Goal: Transaction & Acquisition: Obtain resource

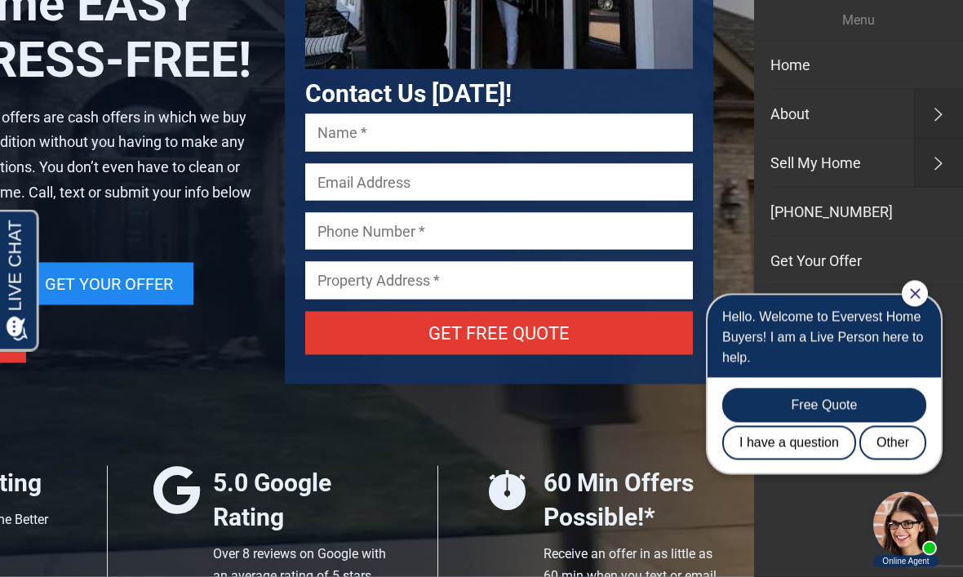
scroll to position [251, 0]
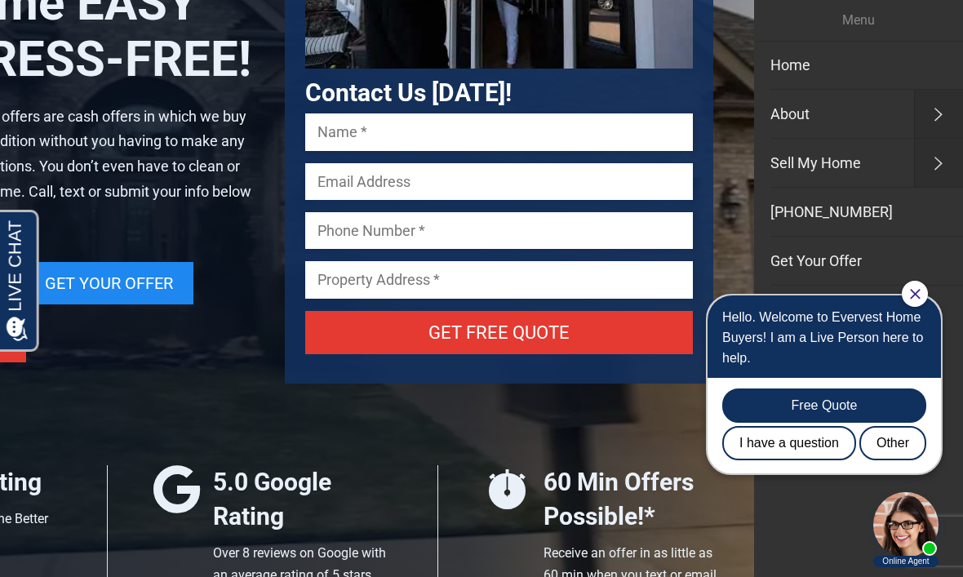
click at [380, 136] on input "Contact form" at bounding box center [499, 131] width 388 height 37
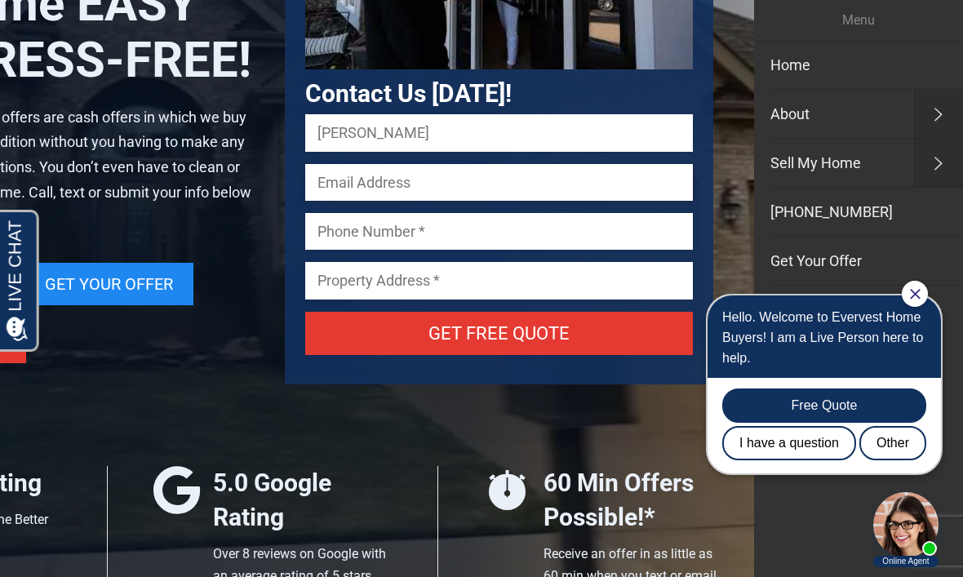
click at [396, 181] on input "Contact form" at bounding box center [499, 182] width 388 height 37
click at [398, 140] on input "[PERSON_NAME]" at bounding box center [499, 132] width 388 height 37
type input "[PERSON_NAME]"
click at [326, 179] on input "Contact form" at bounding box center [499, 182] width 388 height 37
type input "[EMAIL_ADDRESS][DOMAIN_NAME]"
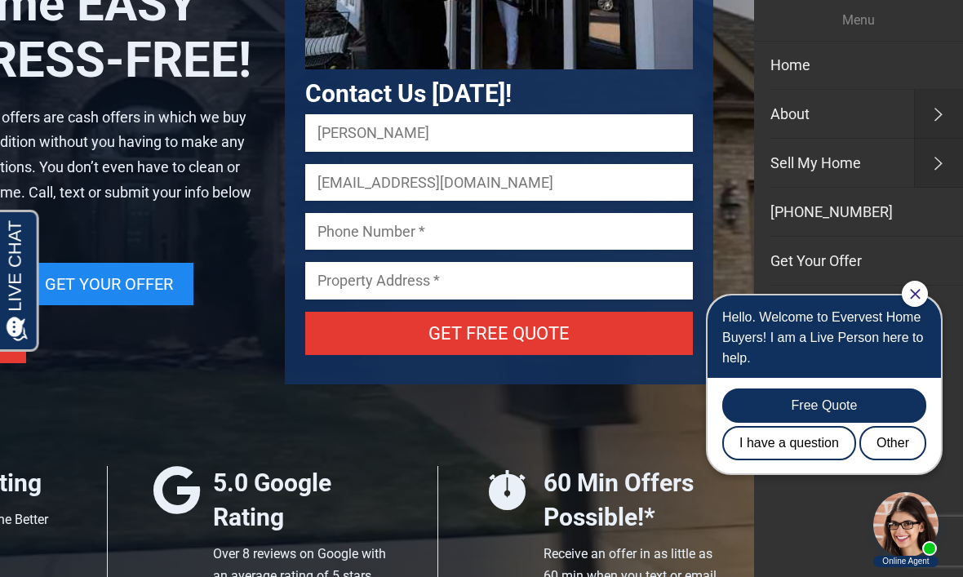
click at [346, 237] on input "Contact form" at bounding box center [499, 231] width 388 height 37
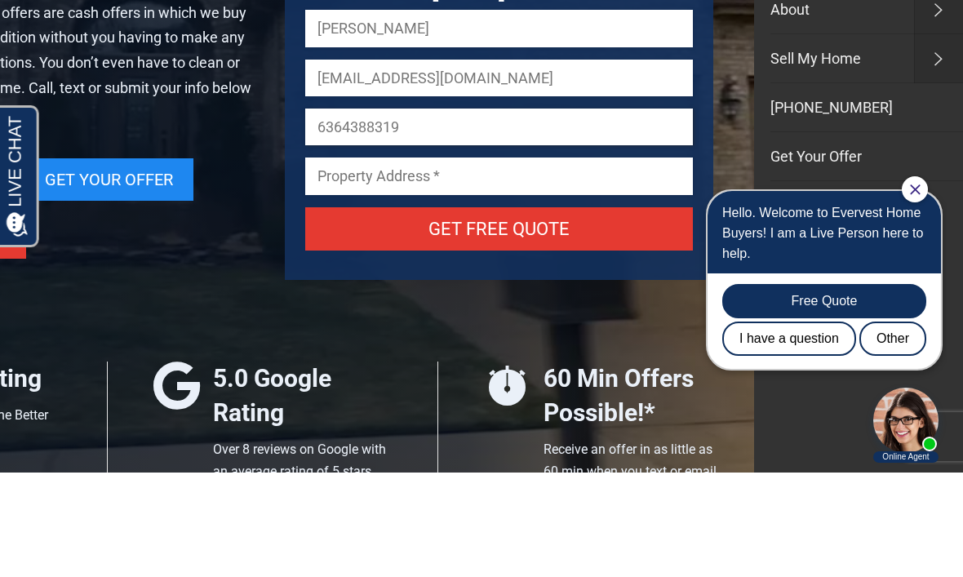
type input "6364388319"
click at [424, 262] on input "Contact form" at bounding box center [499, 280] width 388 height 37
click at [340, 262] on input "[STREET_ADDRESS]" at bounding box center [499, 280] width 388 height 37
click at [343, 213] on input "6364388319" at bounding box center [499, 231] width 388 height 37
click at [468, 262] on input "[STREET_ADDRESS]" at bounding box center [499, 280] width 388 height 37
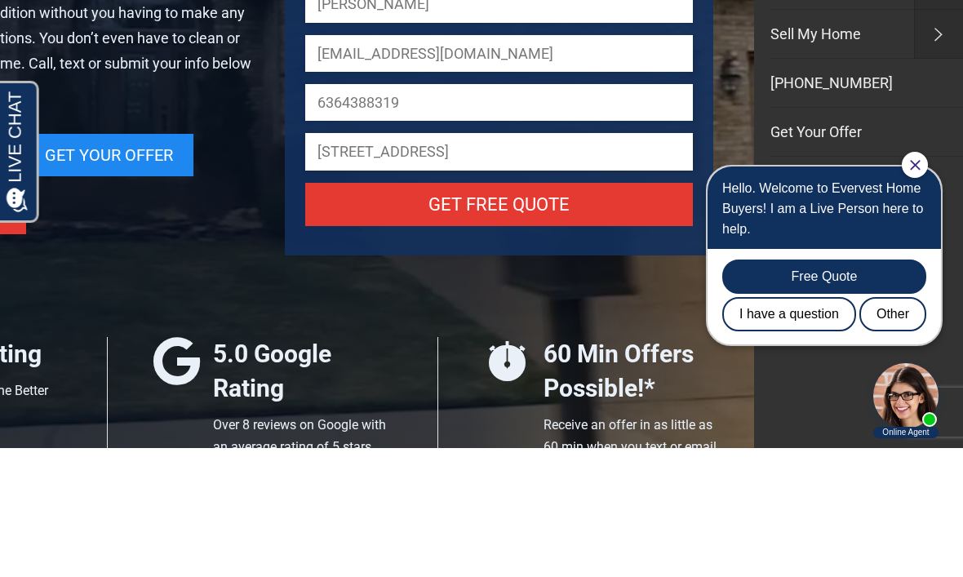
type input "[STREET_ADDRESS]"
click at [495, 312] on input "Get Free Quote" at bounding box center [499, 333] width 388 height 43
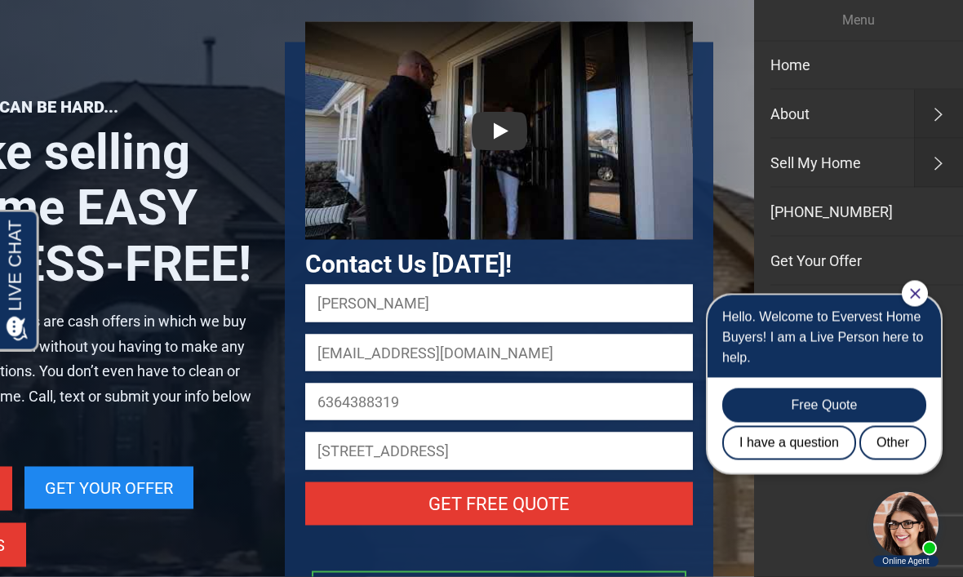
scroll to position [78, 0]
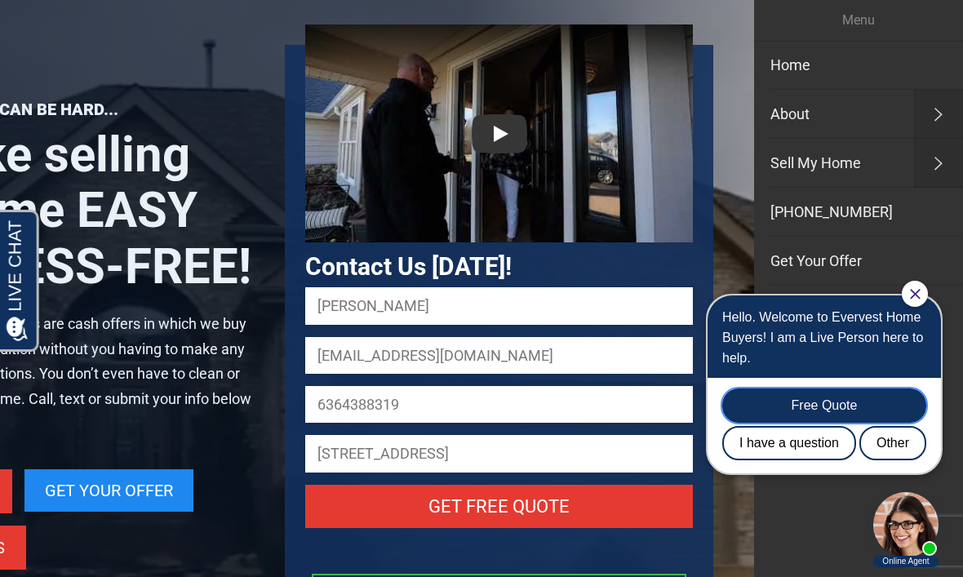
click at [701, 406] on div "Free Quote" at bounding box center [824, 405] width 204 height 34
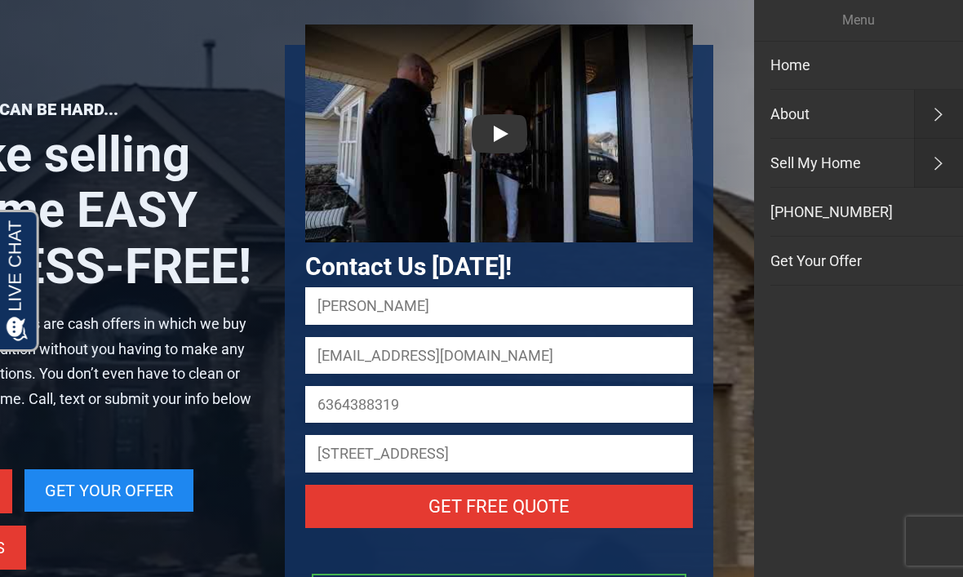
scroll to position [0, 0]
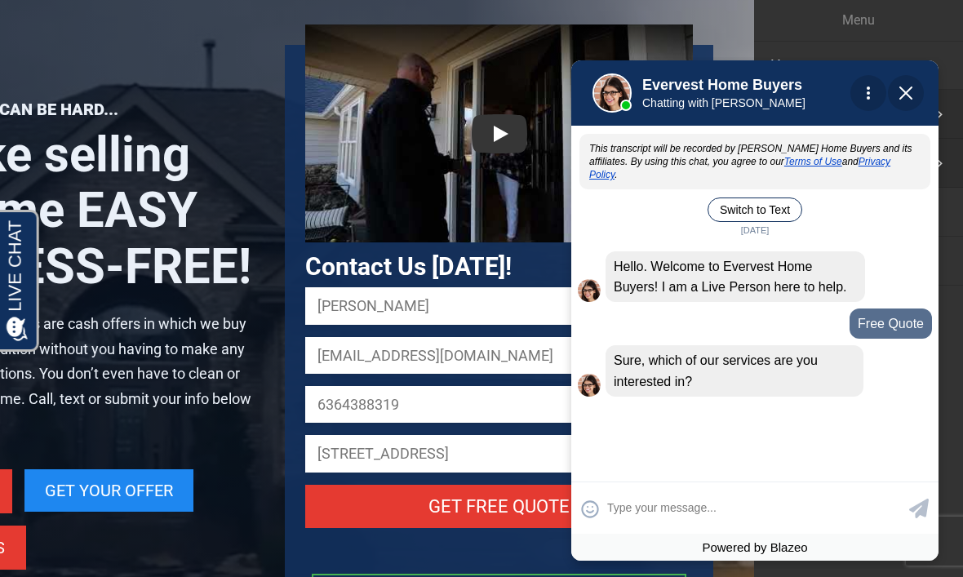
click at [650, 445] on div "This transcript will be recorded by [PERSON_NAME] Home Buyers and its affiliate…" at bounding box center [754, 302] width 367 height 348
click at [629, 524] on textarea at bounding box center [756, 508] width 298 height 32
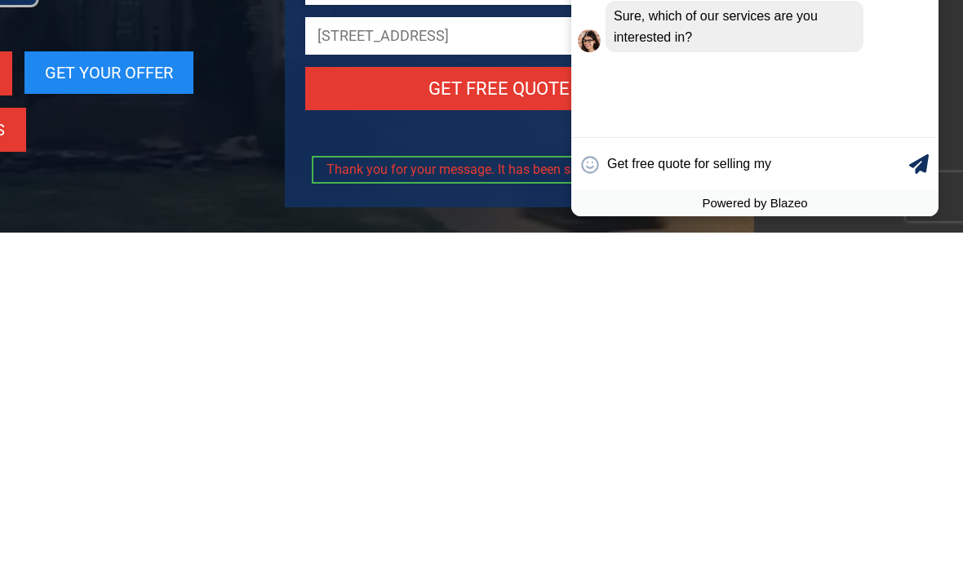
type input "Get free quote for selling my"
type textarea "Get free quote for selling my house"
click at [701, 174] on icon at bounding box center [919, 164] width 20 height 20
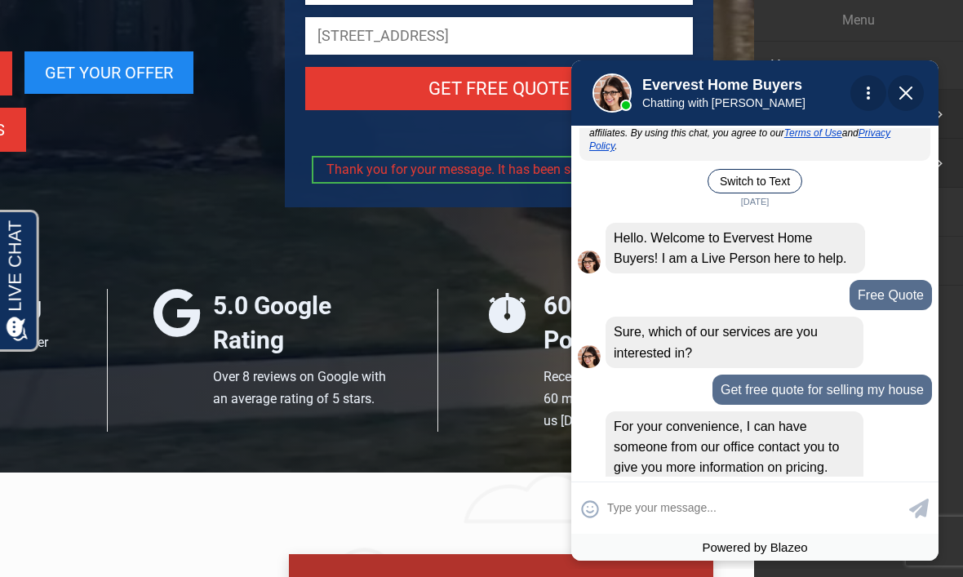
scroll to position [29, 0]
click at [645, 524] on textarea at bounding box center [756, 508] width 298 height 32
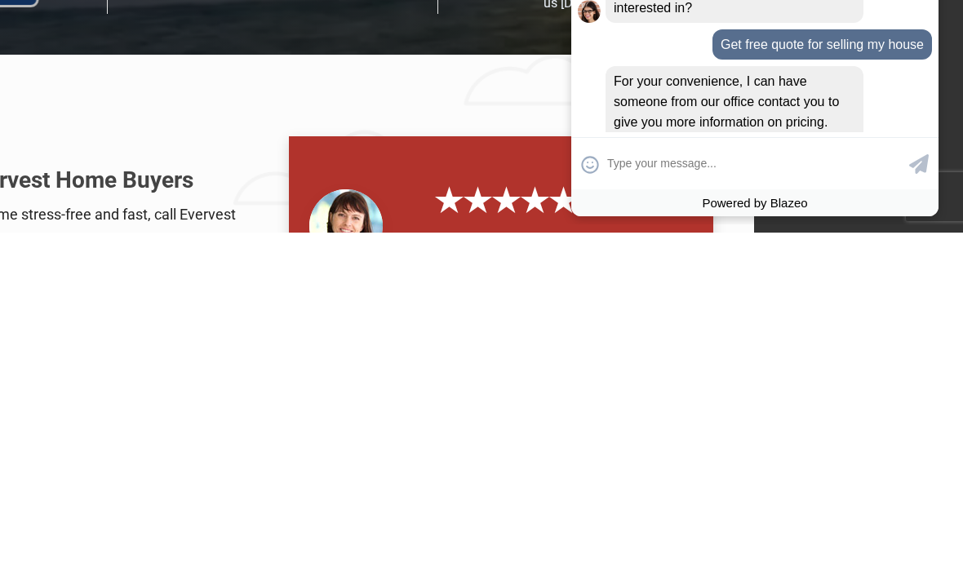
type textarea "P"
type input "Phone [PHONE_NUMBER]"
click at [701, 174] on icon at bounding box center [919, 164] width 20 height 20
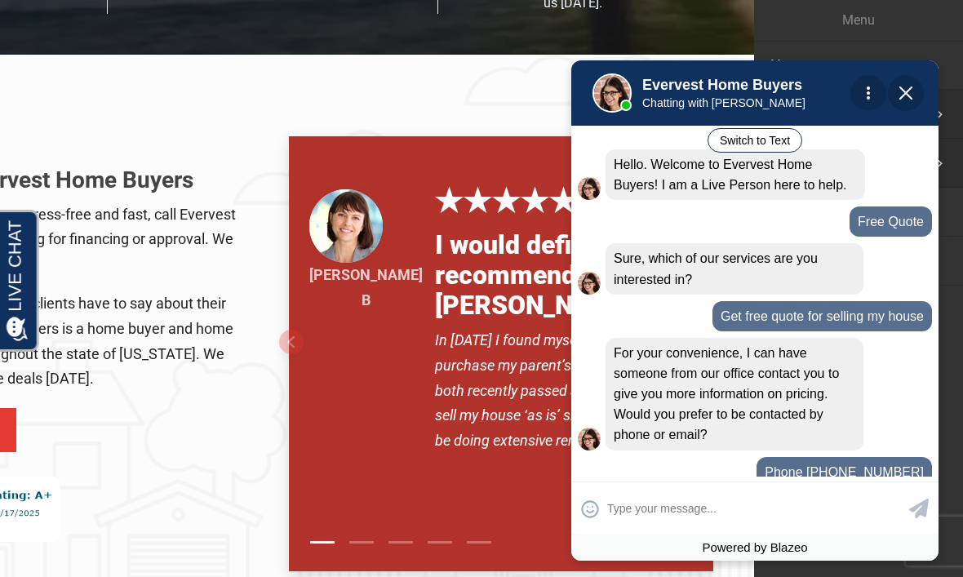
scroll to position [102, 0]
click at [632, 524] on input "text" at bounding box center [756, 508] width 298 height 32
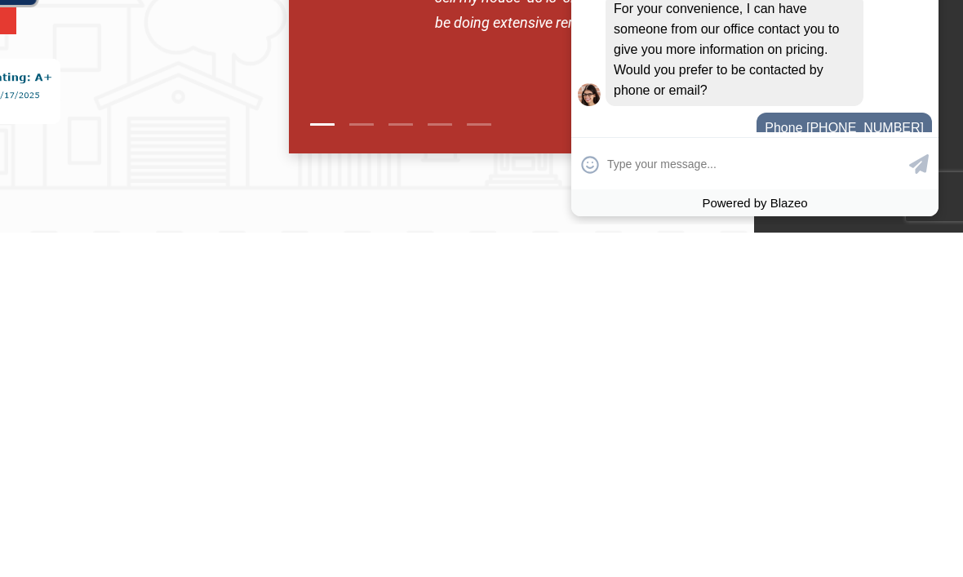
scroll to position [103, 0]
type input "[PERSON_NAME]"
click at [701, 174] on icon at bounding box center [919, 164] width 20 height 20
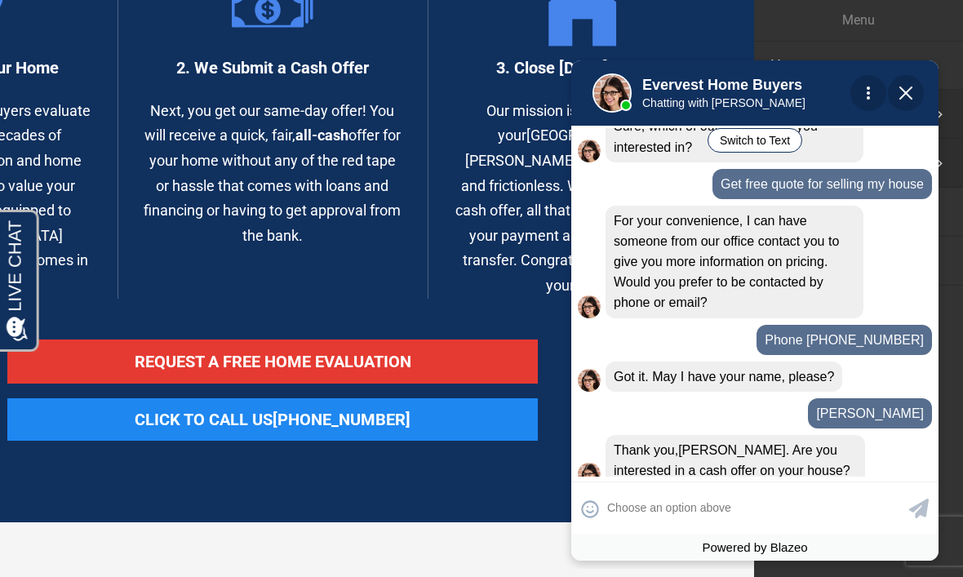
scroll to position [235, 0]
click at [701, 489] on div "Yes" at bounding box center [850, 506] width 54 height 34
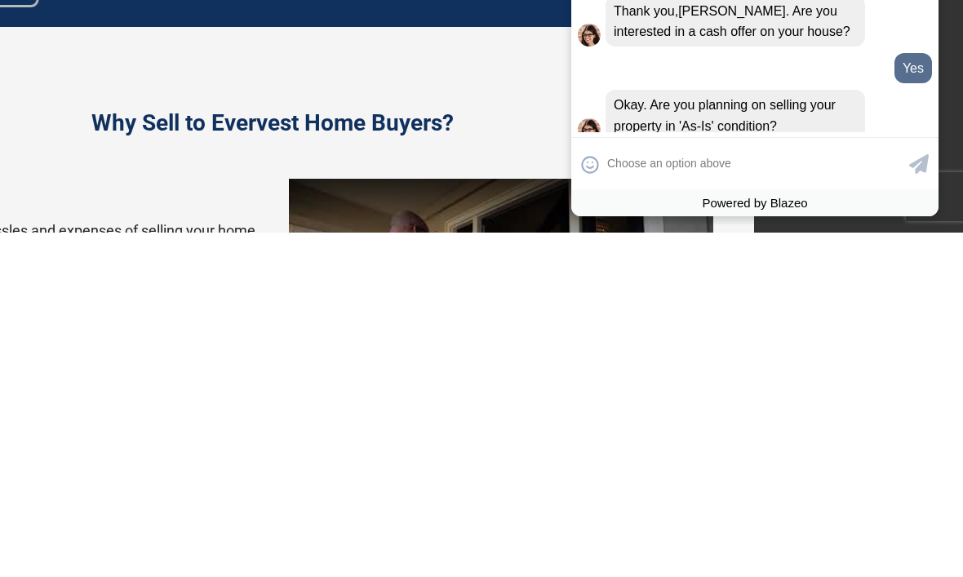
scroll to position [2248, 0]
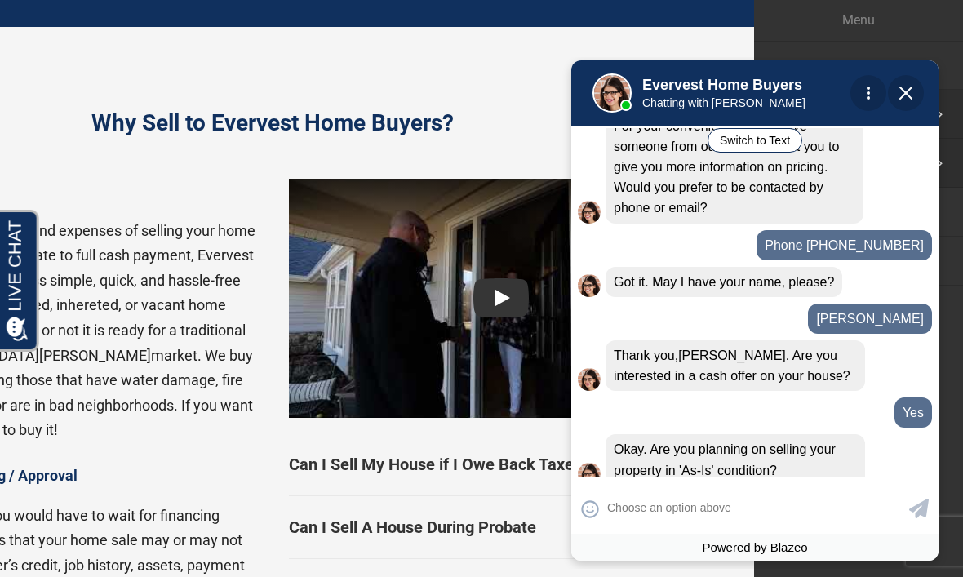
click at [701, 153] on div "For your convenience, I can have someone from our office contact you to give yo…" at bounding box center [735, 167] width 258 height 113
click at [701, 501] on div "Yes" at bounding box center [850, 507] width 54 height 34
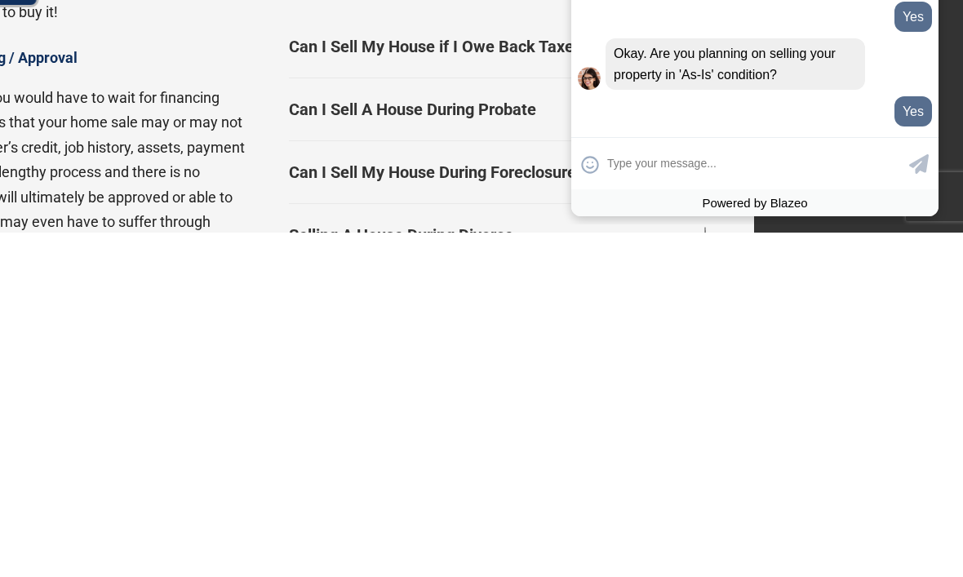
scroll to position [384, 0]
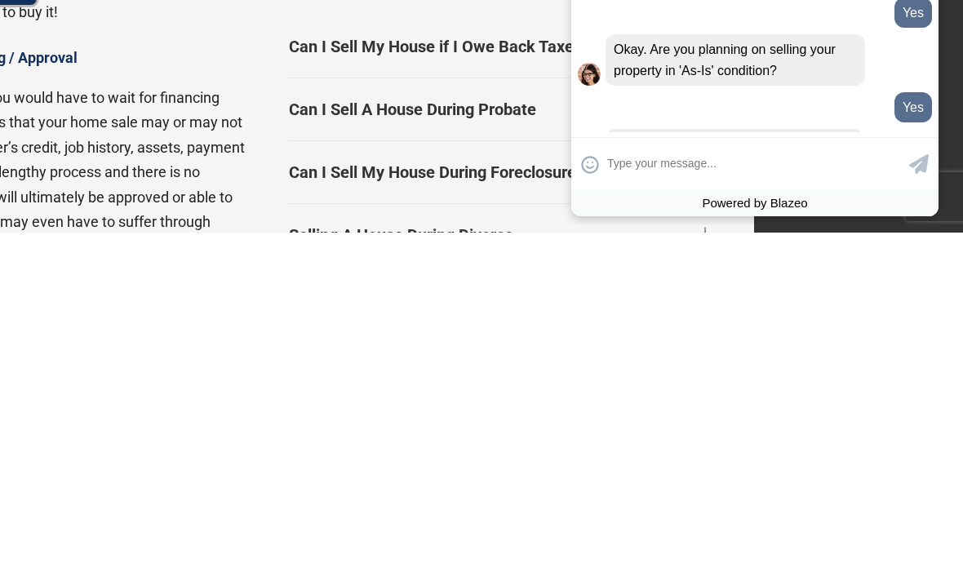
click at [624, 180] on textarea at bounding box center [756, 164] width 298 height 32
type input "I don’t know"
click at [701, 174] on icon at bounding box center [919, 164] width 20 height 20
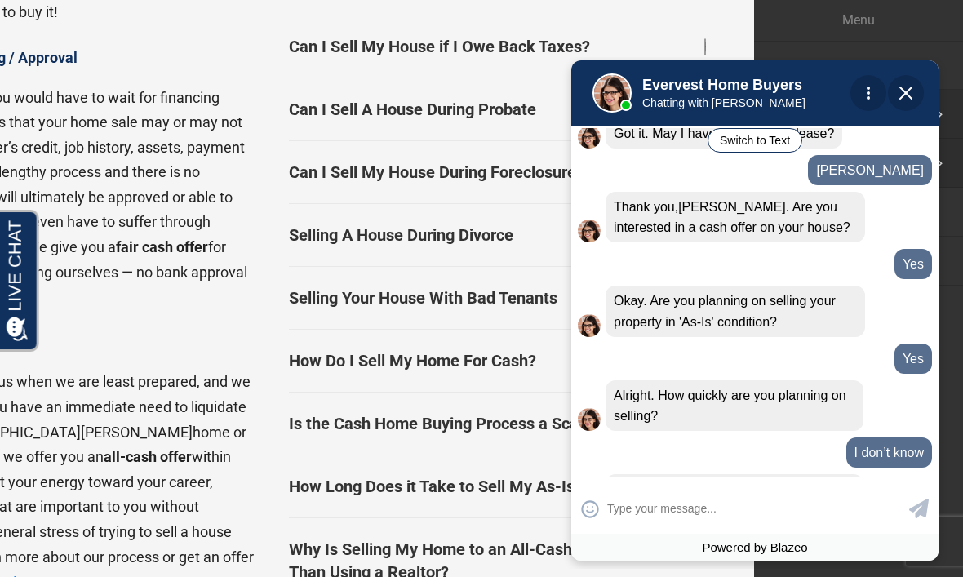
scroll to position [478, 0]
click at [634, 524] on input "text" at bounding box center [756, 508] width 298 height 32
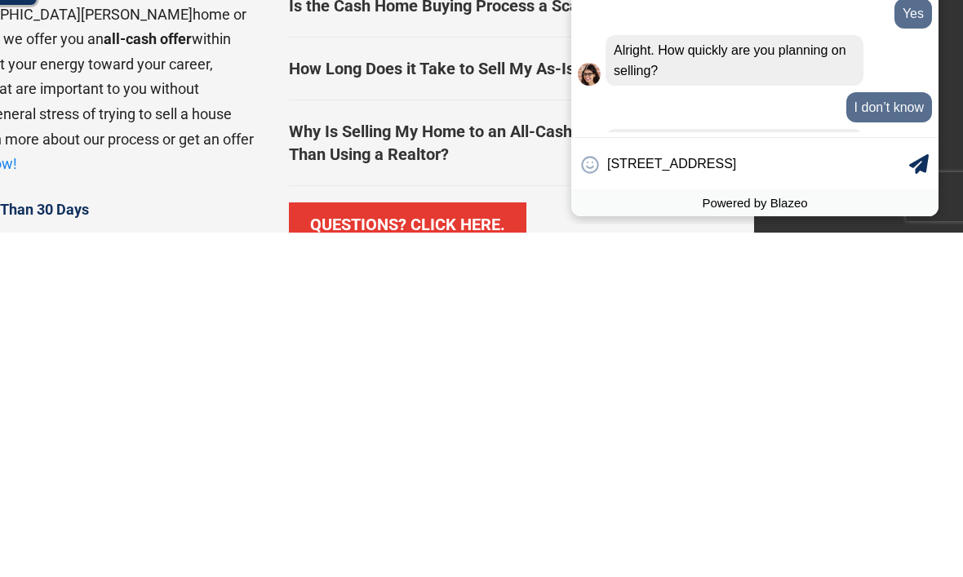
type input "[STREET_ADDRESS]"
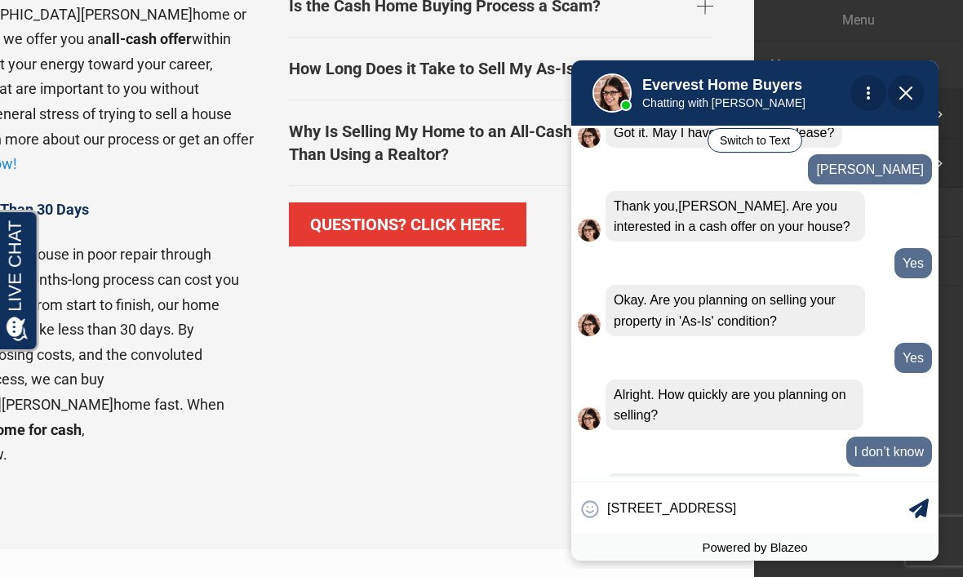
click at [612, 382] on div "Alright. How quickly are you planning on selling?" at bounding box center [735, 404] width 258 height 51
click at [701, 524] on textarea "[STREET_ADDRESS]" at bounding box center [756, 508] width 298 height 32
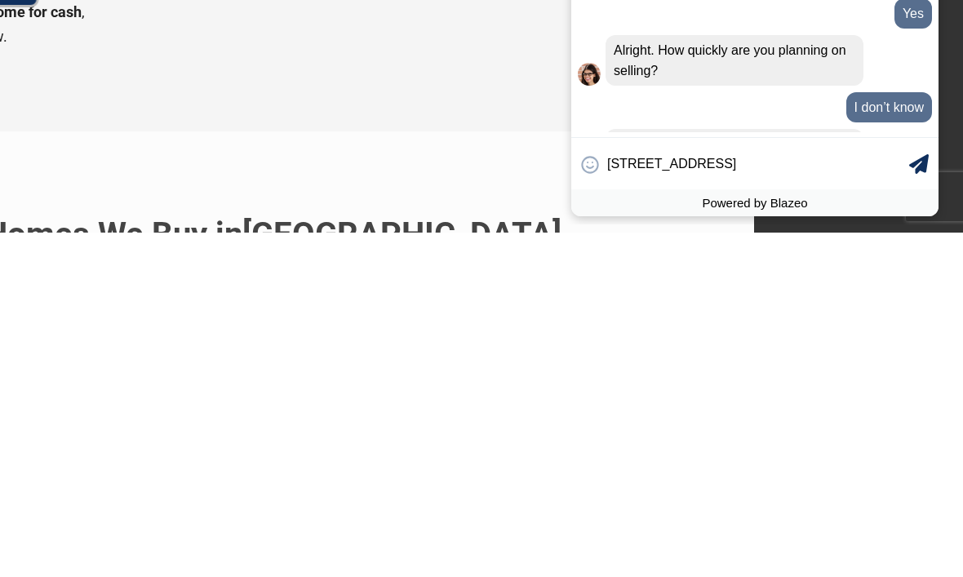
type textarea "[STREET_ADDRESS]"
click at [701, 174] on icon at bounding box center [919, 164] width 20 height 20
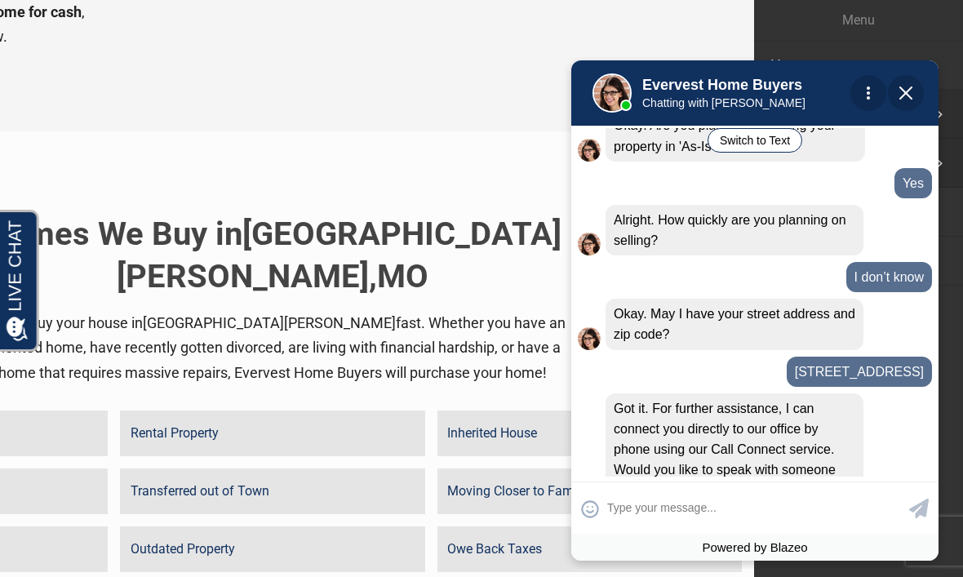
scroll to position [654, 0]
click at [667, 524] on textarea at bounding box center [756, 508] width 298 height 32
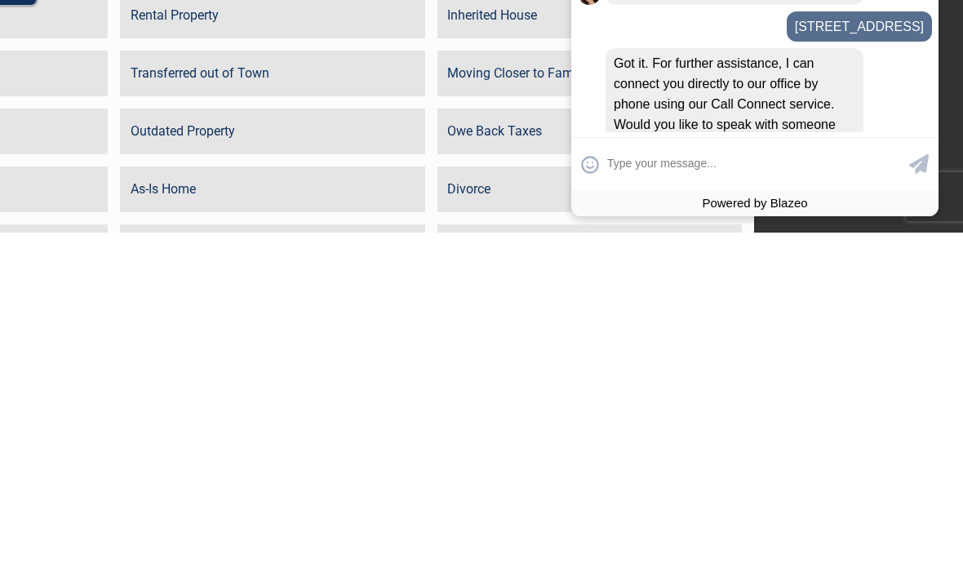
type textarea "Y"
type input "Yes"
click at [701, 174] on icon at bounding box center [919, 164] width 20 height 20
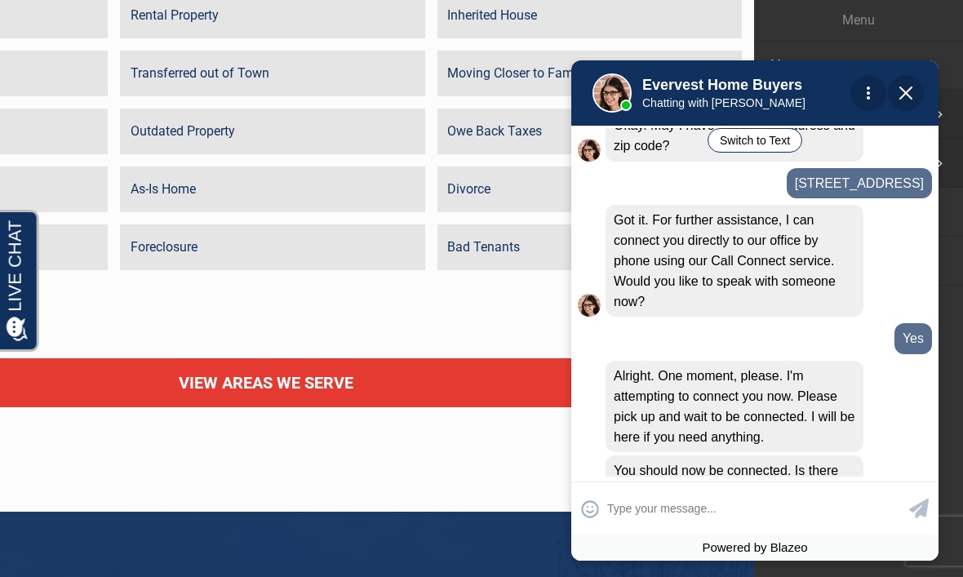
scroll to position [841, 0]
click at [632, 524] on input "text" at bounding box center [756, 508] width 298 height 32
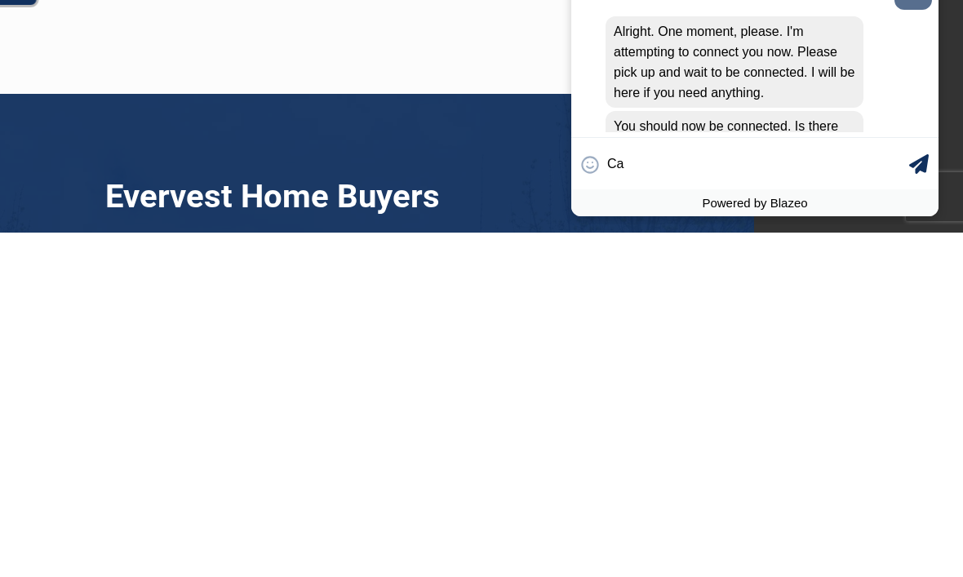
type input "C"
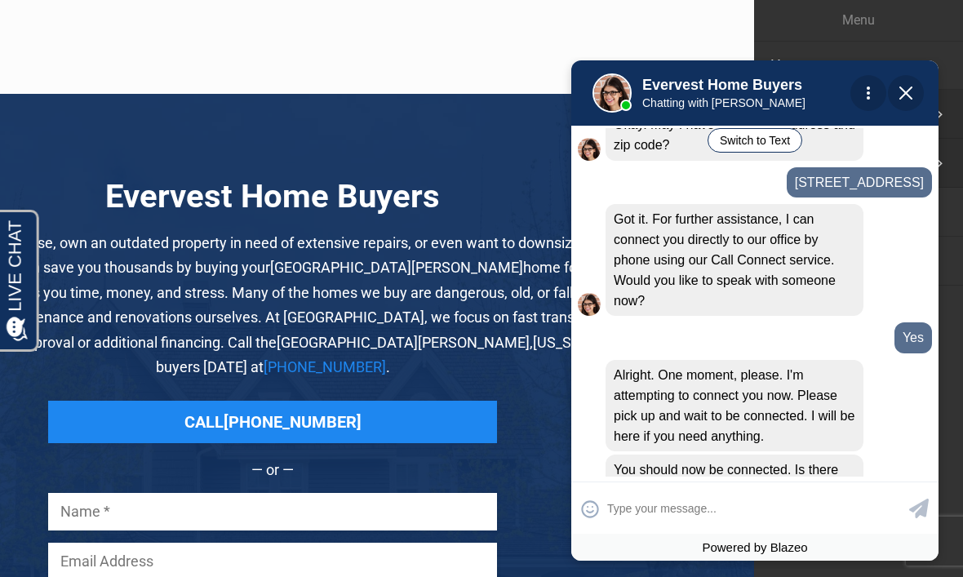
scroll to position [841, 0]
click at [645, 524] on input "text" at bounding box center [756, 508] width 298 height 32
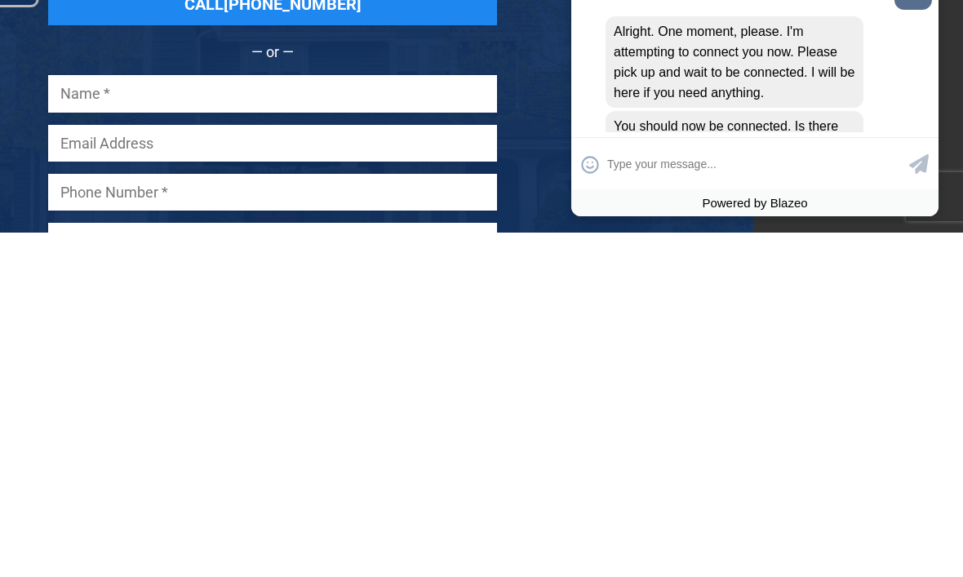
type input "i"
click at [663, 180] on input "I hvenot received" at bounding box center [756, 164] width 298 height 32
click at [670, 180] on input "I hvenot received" at bounding box center [756, 164] width 298 height 32
click at [701, 180] on input "I have not received" at bounding box center [756, 164] width 298 height 32
type input "I have not received a phone ca"
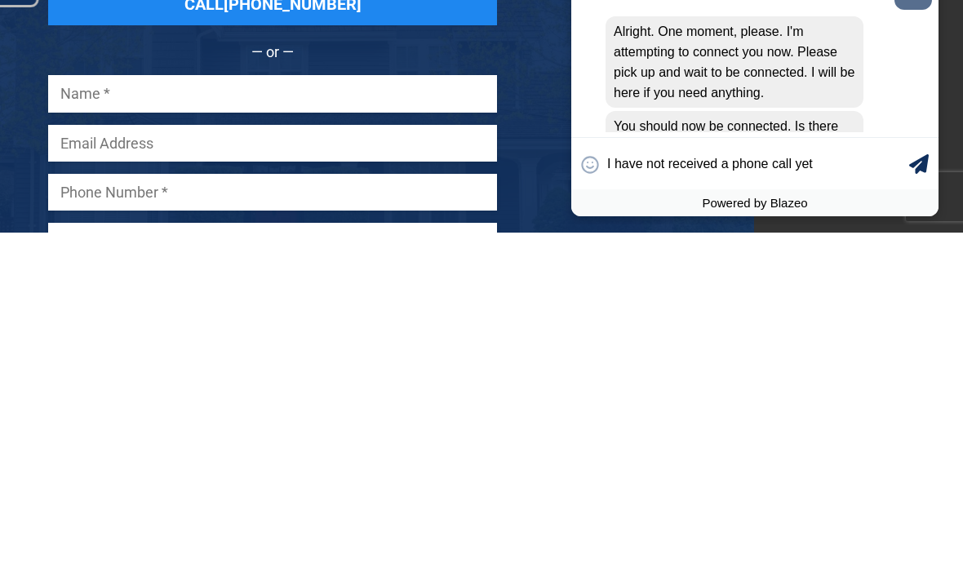
type textarea "I have not received a phone call yet"
click at [701, 174] on icon at bounding box center [919, 164] width 20 height 20
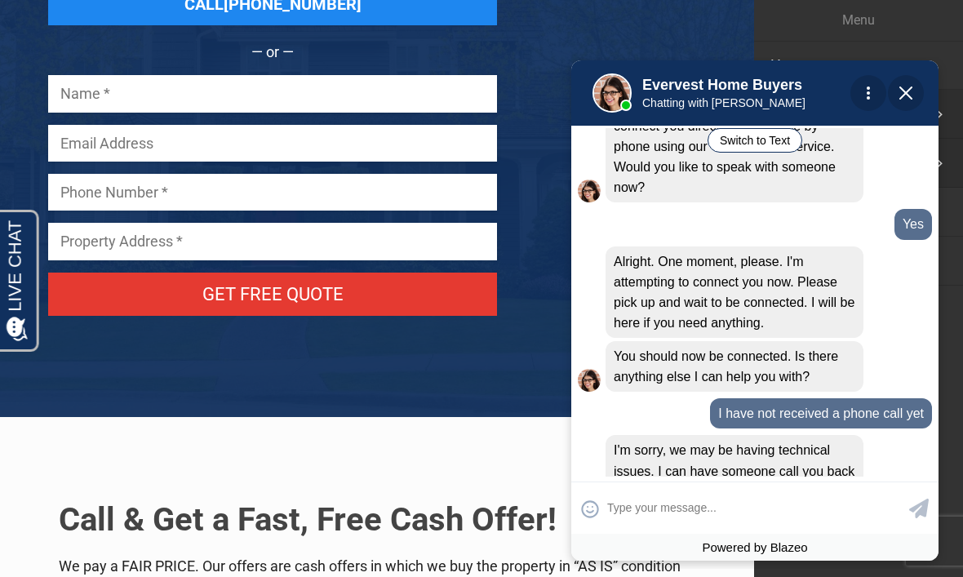
scroll to position [956, 0]
click at [691, 524] on textarea at bounding box center [756, 508] width 298 height 32
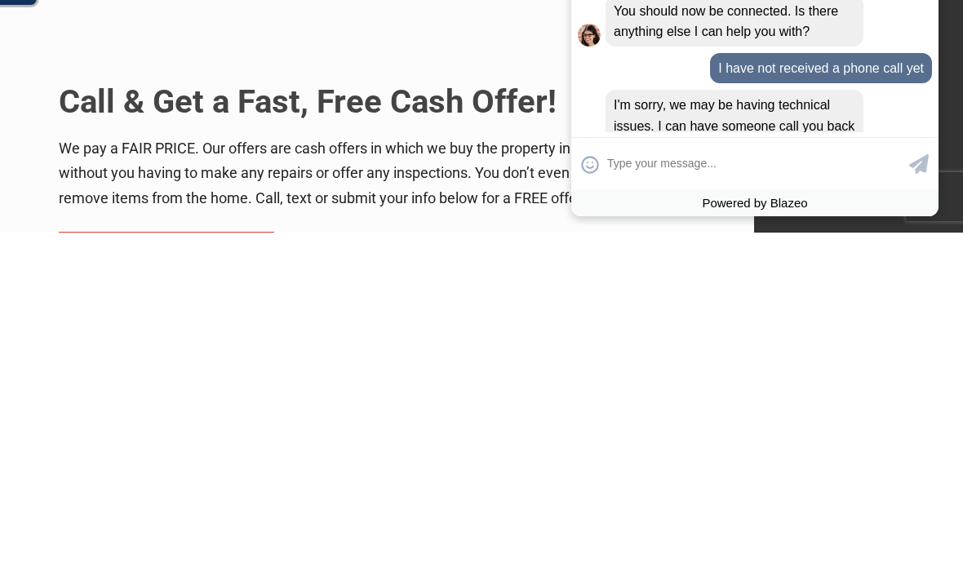
type textarea "Y"
type input "Yes"
click at [701, 174] on icon at bounding box center [919, 164] width 20 height 20
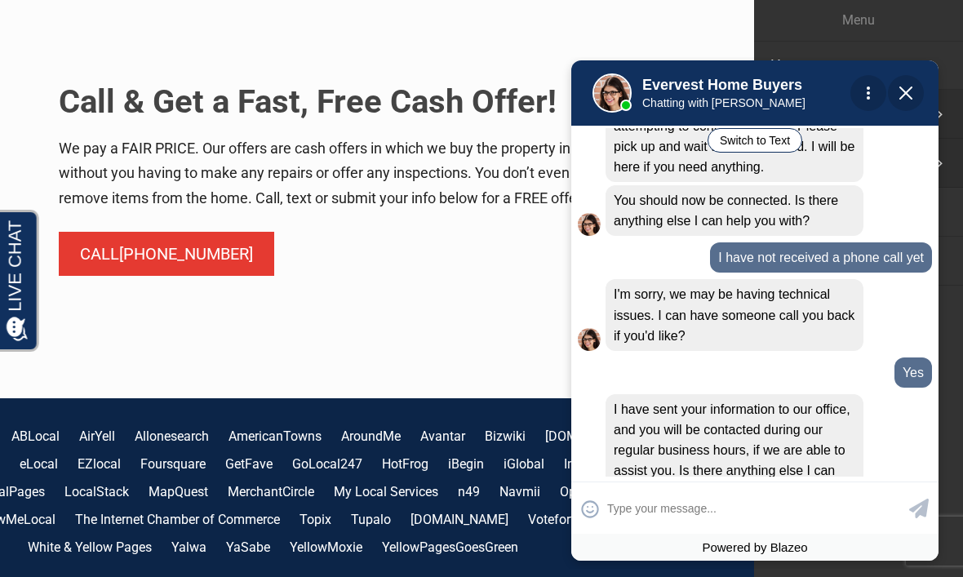
scroll to position [1111, 0]
click at [701, 524] on input "text" at bounding box center [756, 508] width 298 height 32
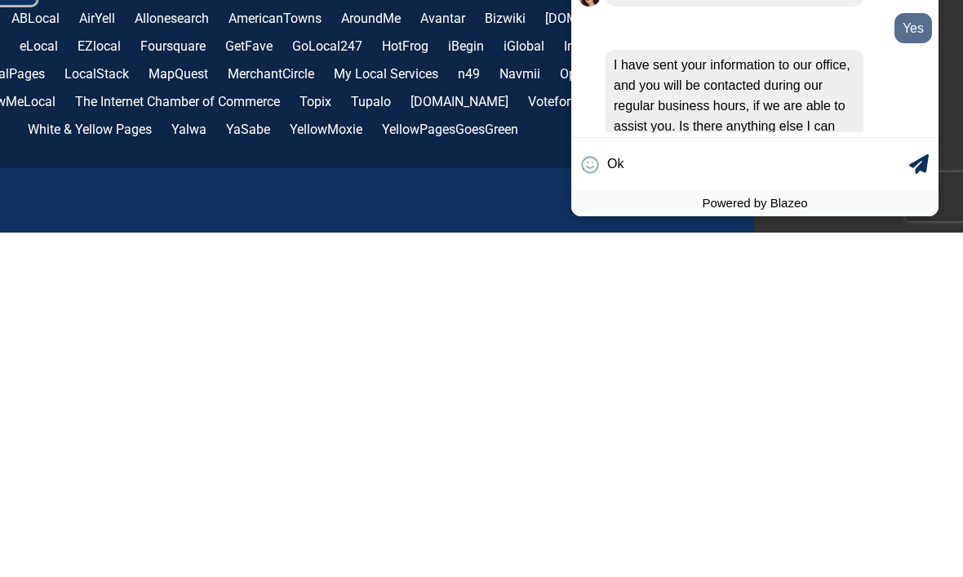
type input "Ok"
click at [701, 174] on icon at bounding box center [919, 164] width 20 height 20
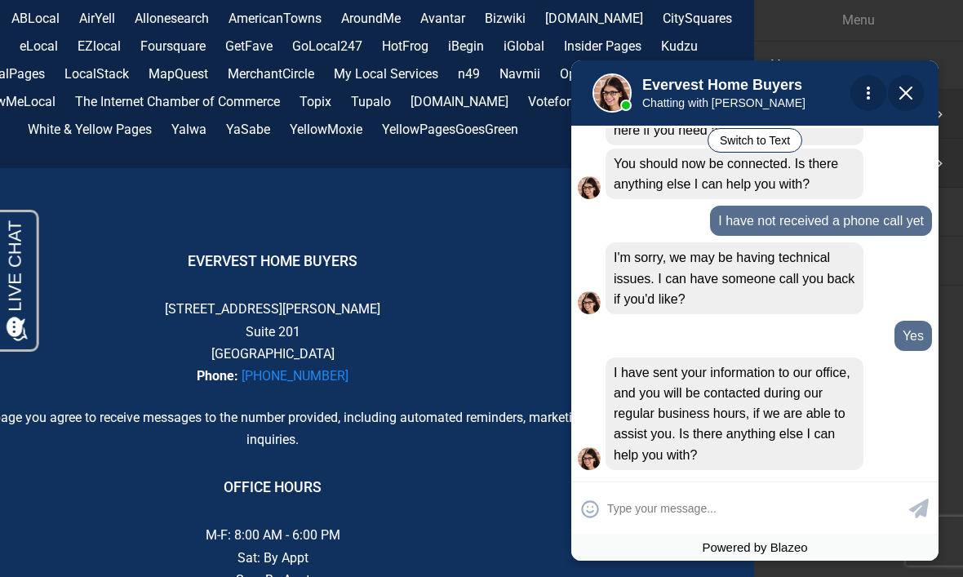
scroll to position [1147, 0]
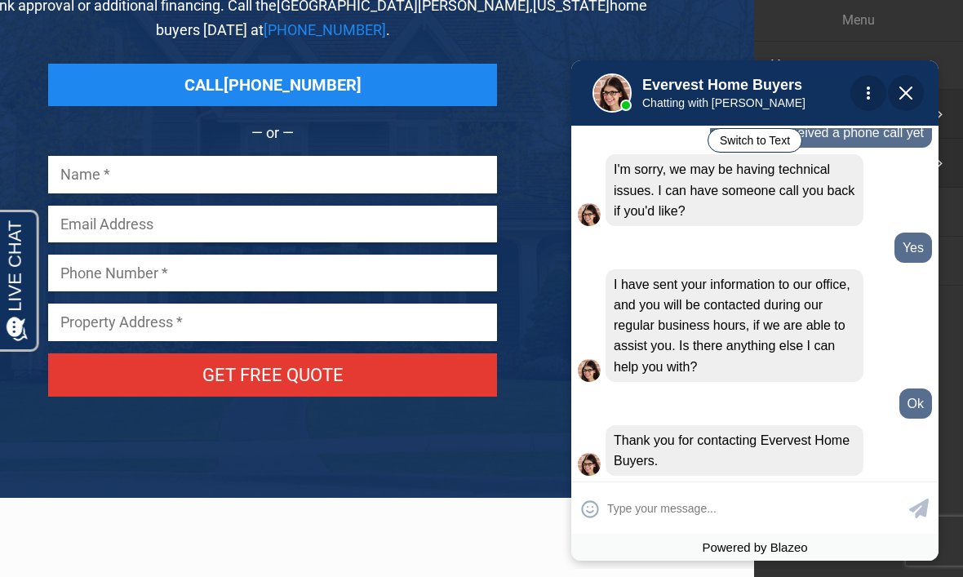
scroll to position [4673, 0]
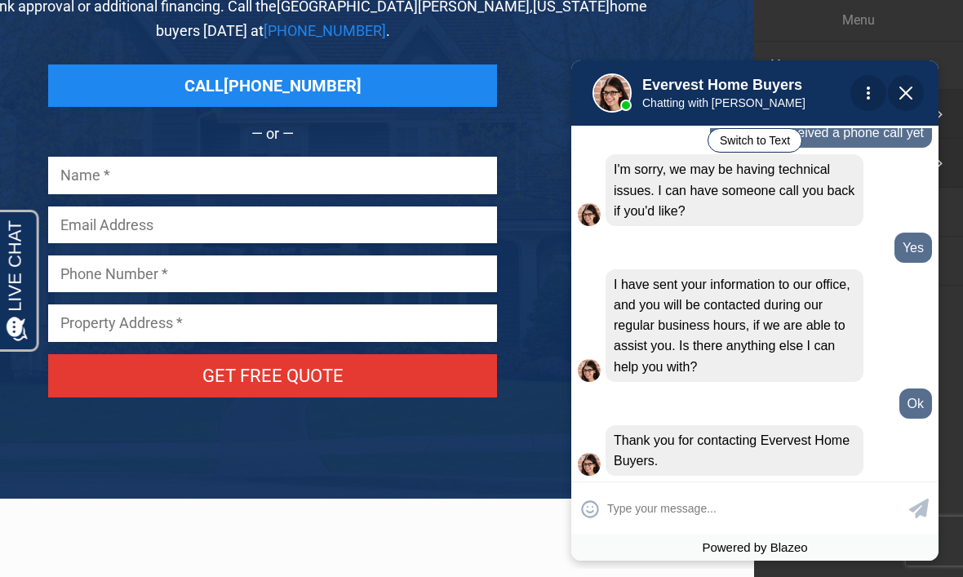
click at [701, 76] on span "Close Chat" at bounding box center [906, 93] width 36 height 36
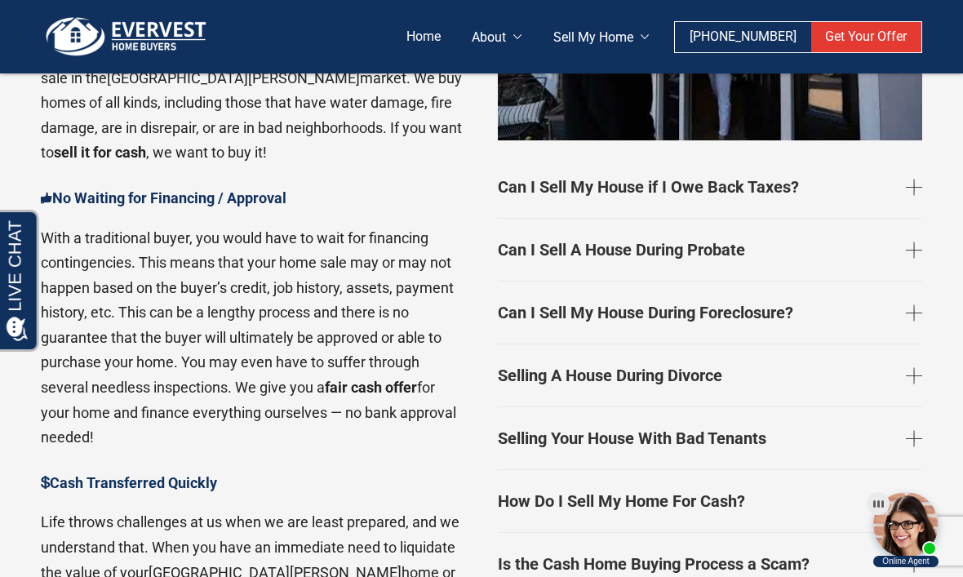
scroll to position [2525, 0]
click at [701, 477] on link "How Do I Sell My Home For Cash?" at bounding box center [710, 501] width 424 height 49
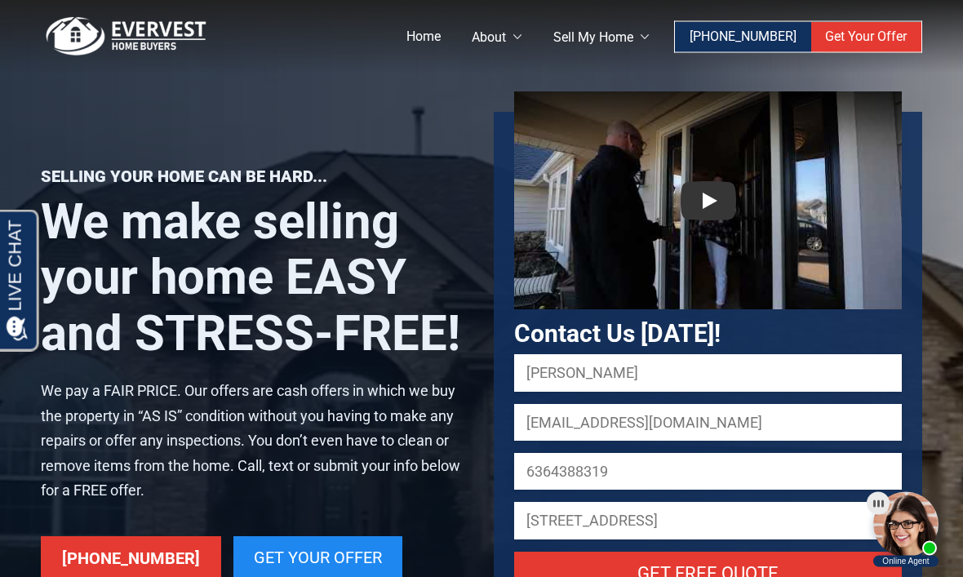
scroll to position [0, 0]
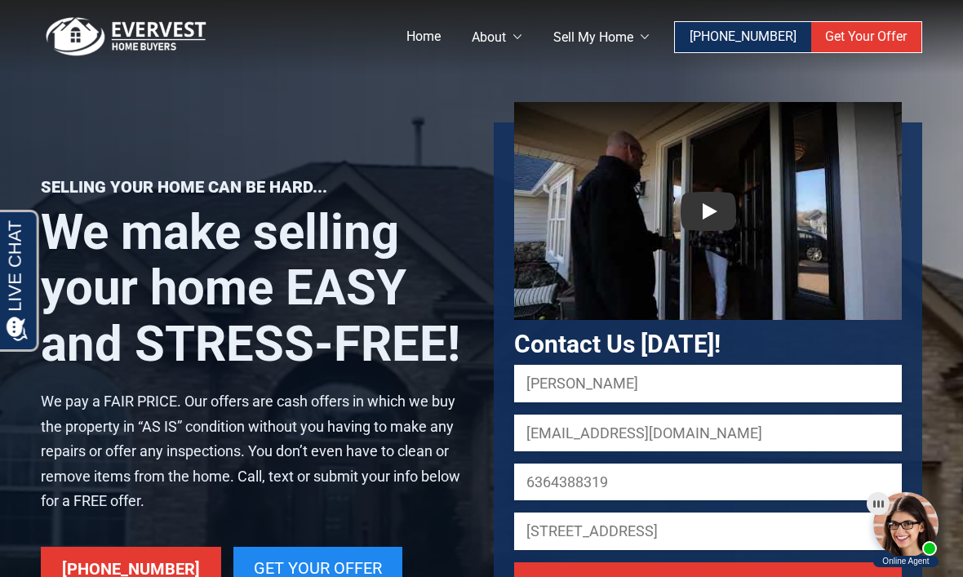
click at [442, 38] on link "Home" at bounding box center [423, 37] width 66 height 30
